Goal: Task Accomplishment & Management: Complete application form

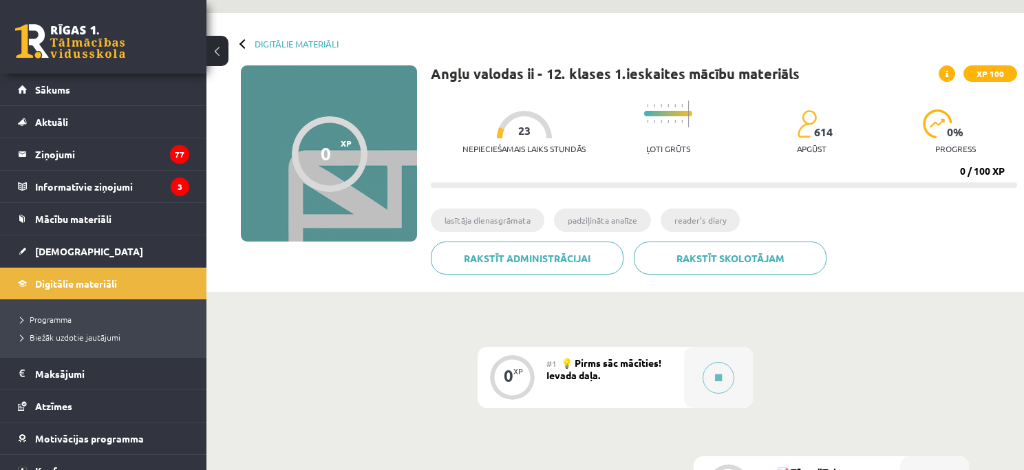
scroll to position [40, 0]
click at [852, 198] on div "Angļu valodas ii - 12. klases 1.ieskaites mācību materiāls XP 100 Nepieciešamai…" at bounding box center [724, 175] width 586 height 220
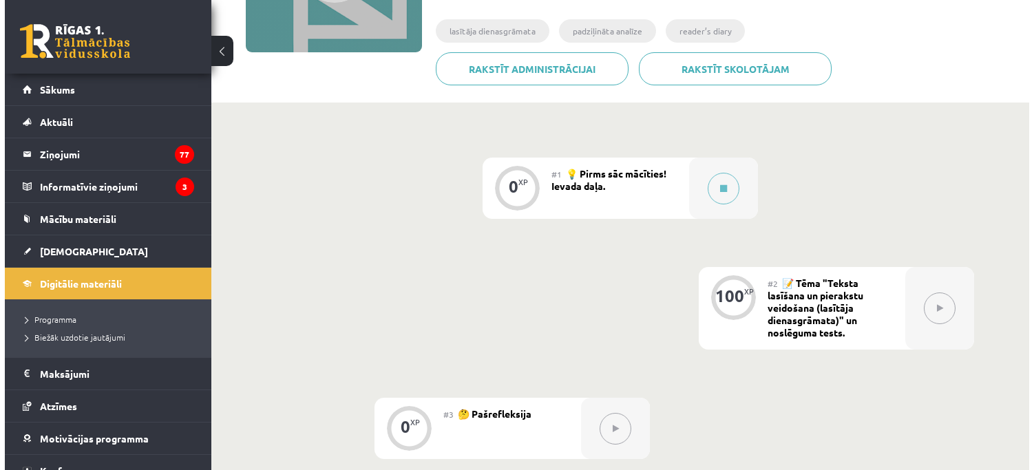
scroll to position [230, 0]
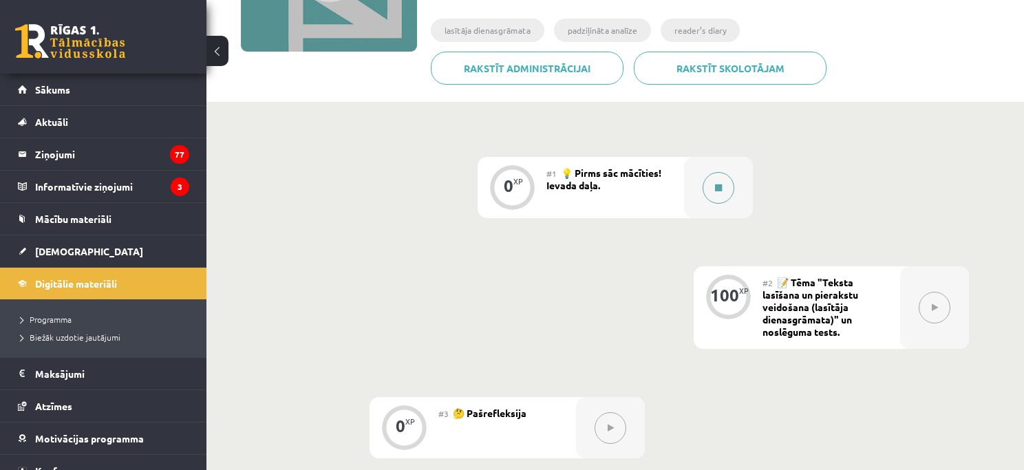
click at [725, 183] on button at bounding box center [719, 188] width 32 height 32
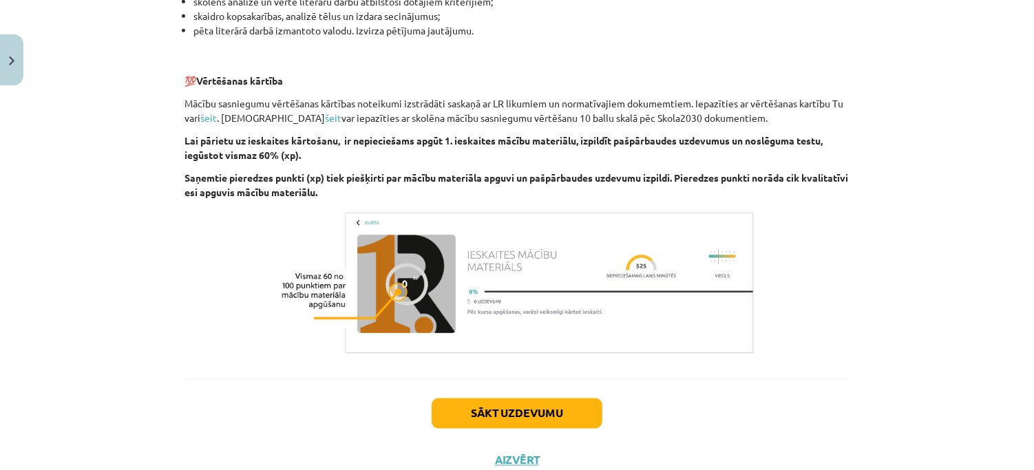
scroll to position [993, 0]
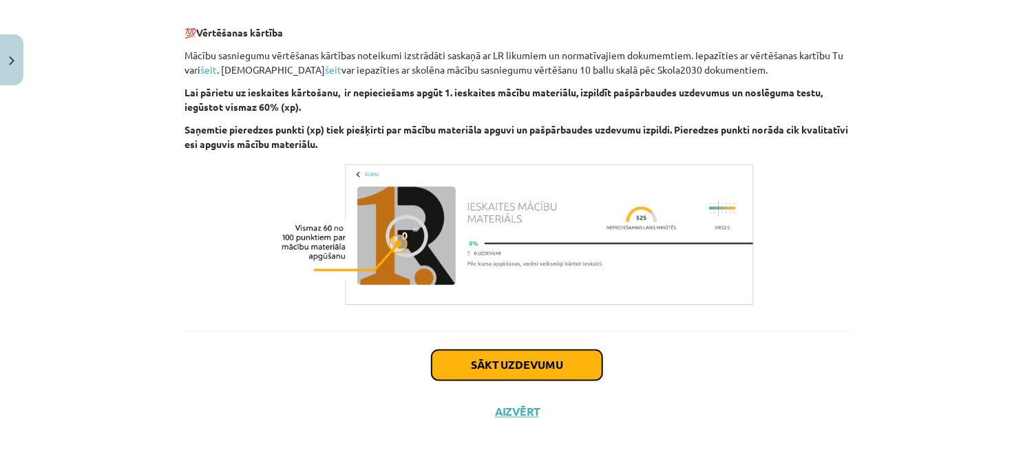
click at [550, 376] on button "Sākt uzdevumu" at bounding box center [517, 365] width 171 height 30
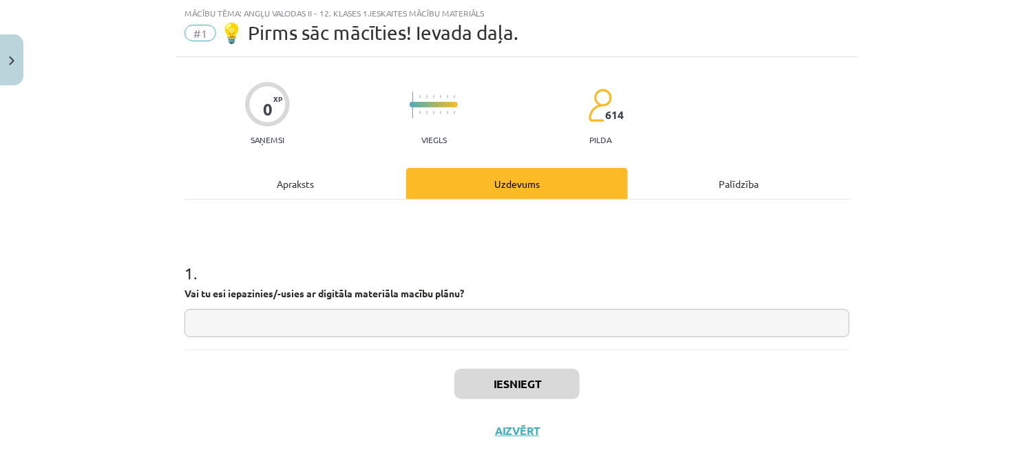
click at [454, 324] on input "text" at bounding box center [516, 323] width 665 height 28
type input "**"
click at [502, 379] on button "Iesniegt" at bounding box center [516, 384] width 125 height 30
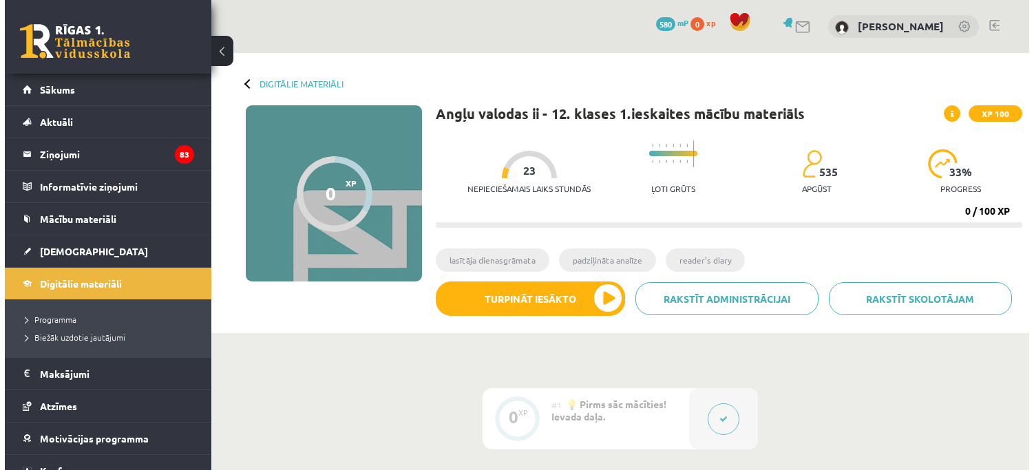
scroll to position [306, 0]
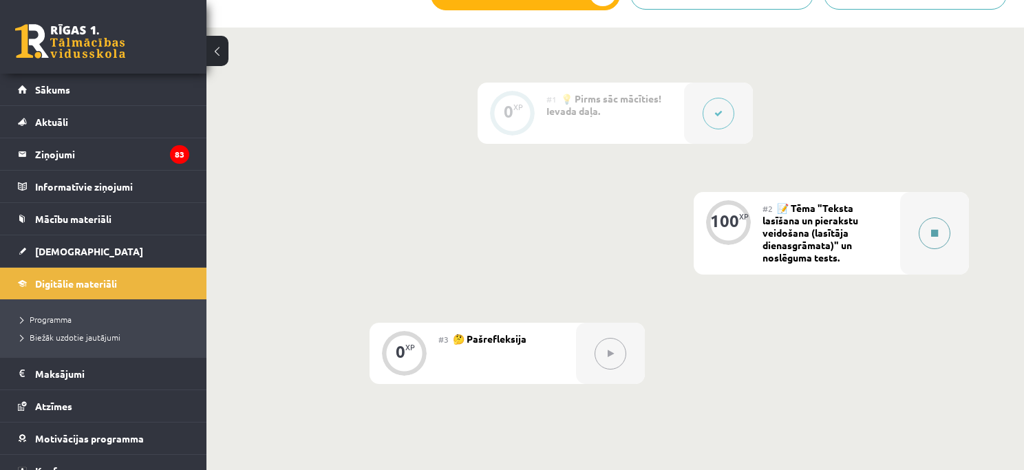
click at [918, 234] on div at bounding box center [934, 233] width 69 height 83
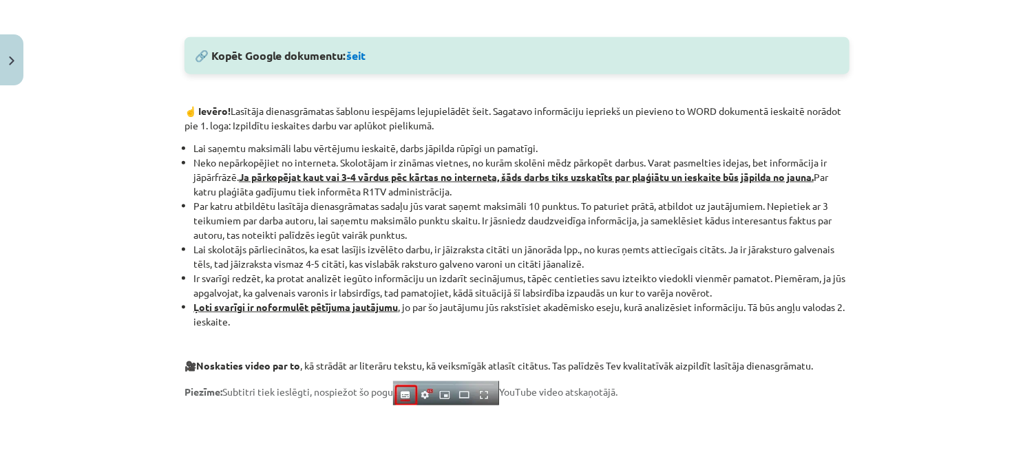
scroll to position [772, 0]
